Goal: Information Seeking & Learning: Learn about a topic

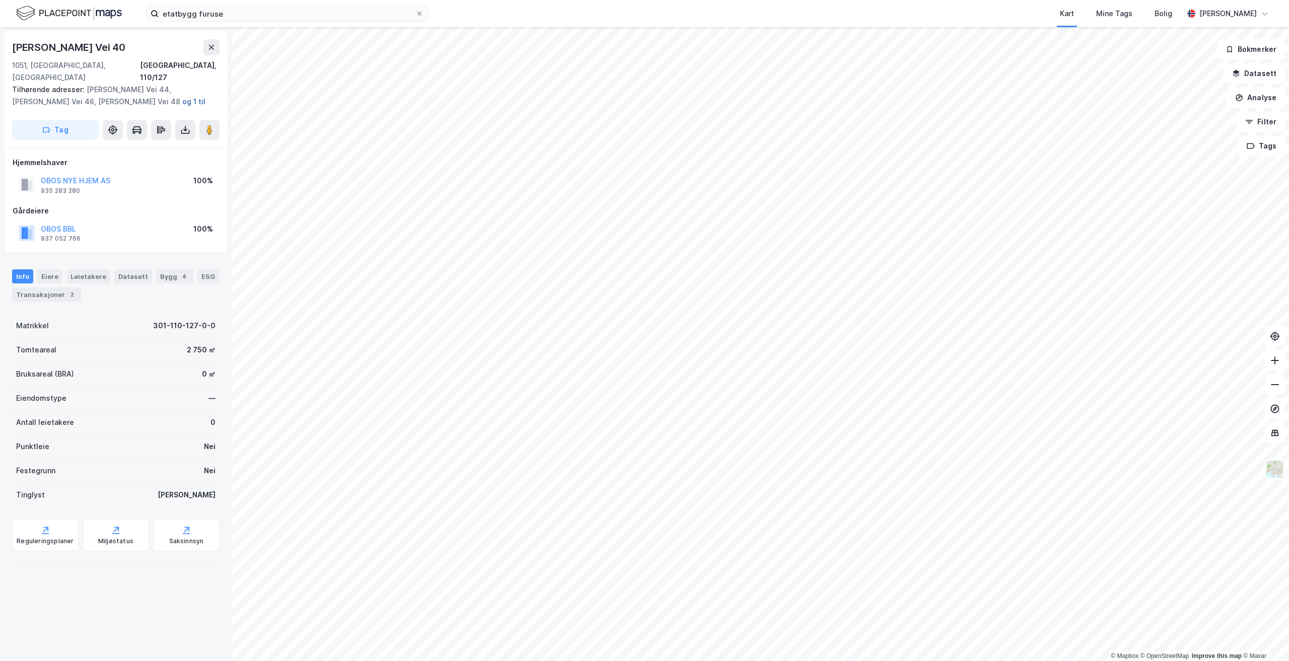
click at [0, 0] on button "og 1 til" at bounding box center [0, 0] width 0 height 0
click at [241, 16] on input "etatbygg furuse" at bounding box center [287, 13] width 257 height 15
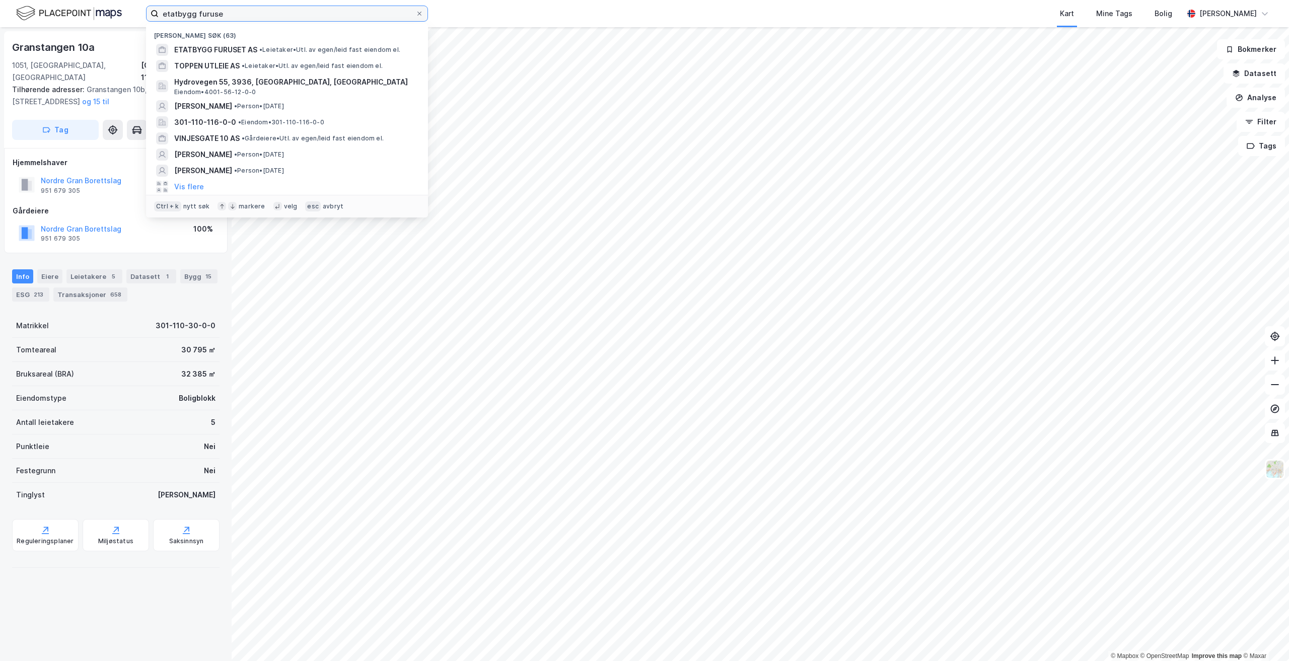
click at [241, 16] on input "etatbygg furuse" at bounding box center [287, 13] width 257 height 15
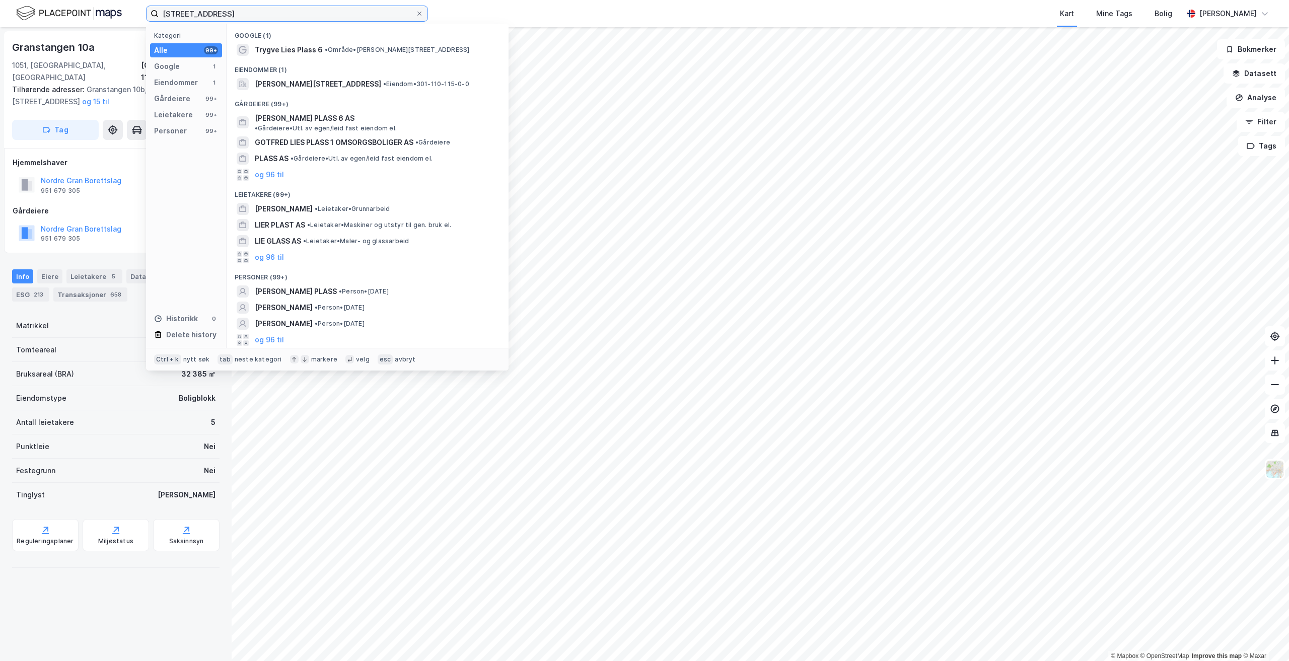
type input "[STREET_ADDRESS]"
click at [323, 41] on div "Google (1)" at bounding box center [368, 33] width 282 height 18
click at [327, 47] on span "•" at bounding box center [326, 50] width 3 height 8
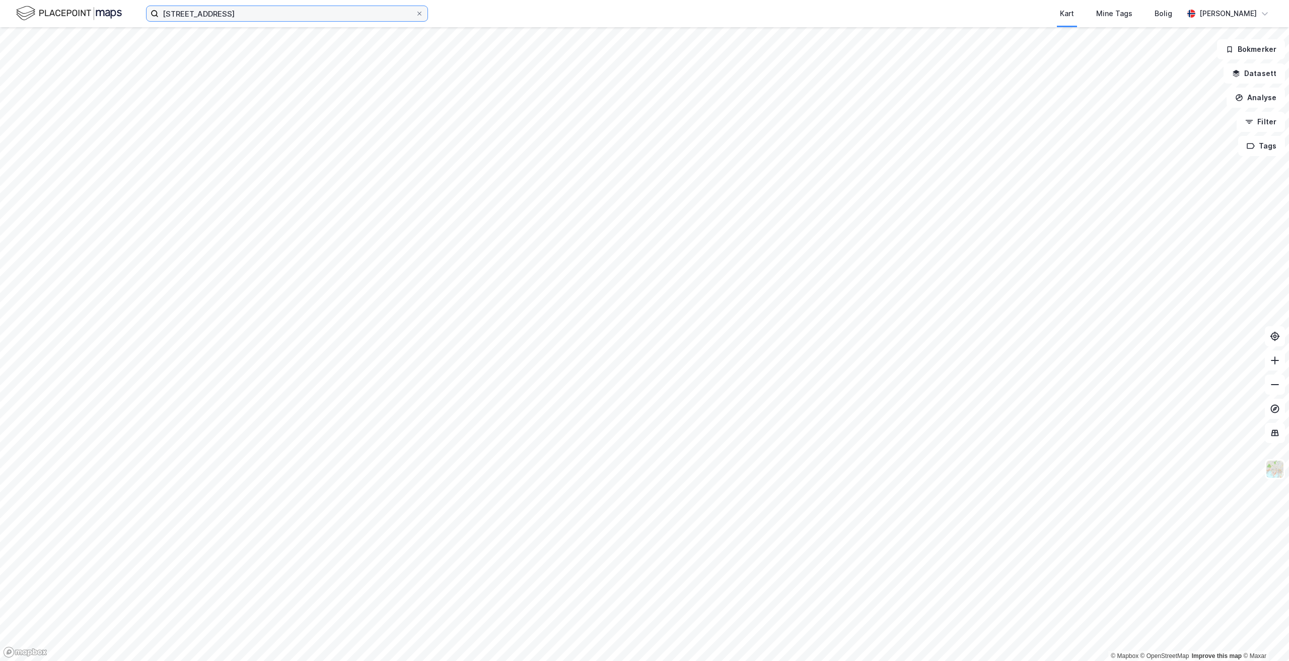
click at [320, 12] on input "[STREET_ADDRESS]" at bounding box center [287, 13] width 257 height 15
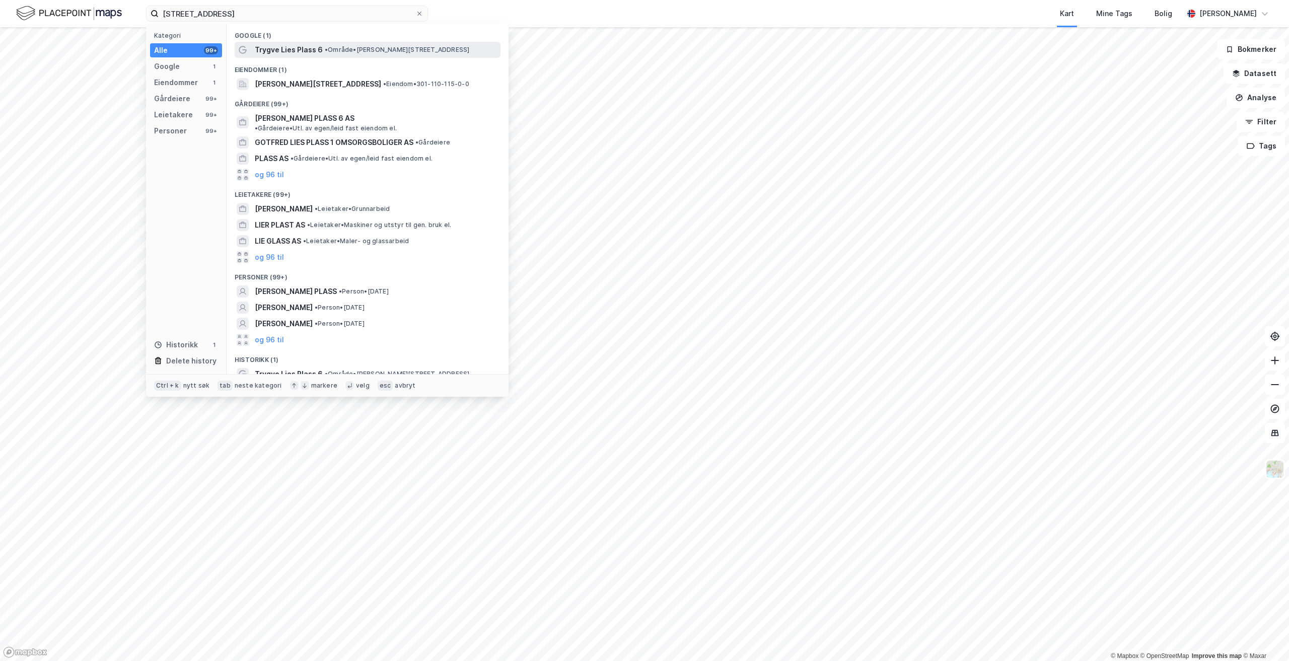
click at [327, 47] on span "•" at bounding box center [326, 50] width 3 height 8
